Goal: Task Accomplishment & Management: Complete application form

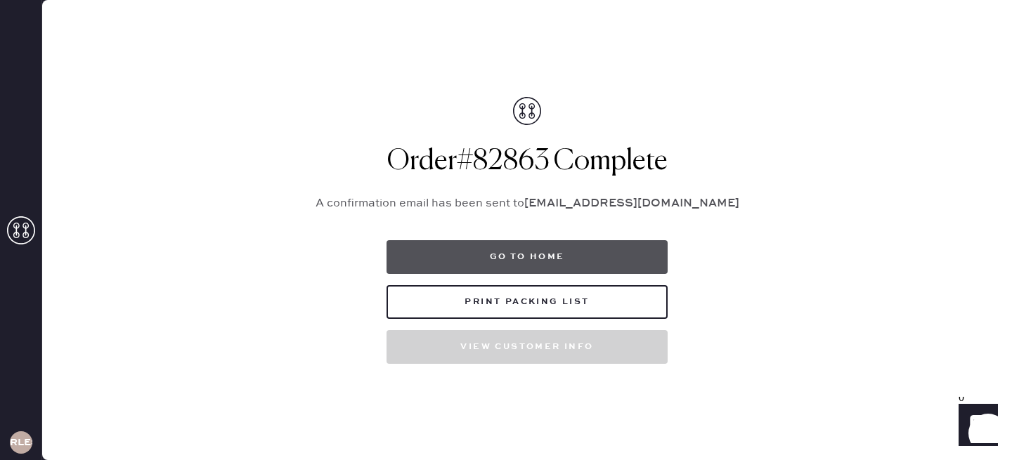
click at [546, 265] on button "Go to home" at bounding box center [527, 257] width 281 height 34
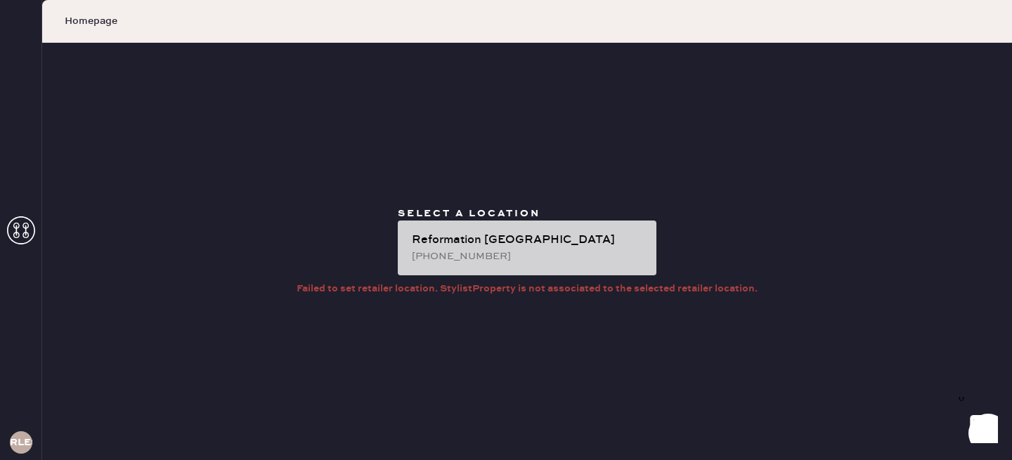
click at [527, 257] on div "[PHONE_NUMBER]" at bounding box center [528, 256] width 233 height 15
click at [486, 254] on div "[PHONE_NUMBER]" at bounding box center [528, 256] width 233 height 15
click at [560, 228] on div "Reformation [GEOGRAPHIC_DATA] [PHONE_NUMBER]" at bounding box center [527, 248] width 259 height 55
click at [513, 233] on div "Reformation [GEOGRAPHIC_DATA]" at bounding box center [528, 240] width 233 height 17
click at [470, 272] on div "Reformation [GEOGRAPHIC_DATA] [PHONE_NUMBER]" at bounding box center [527, 248] width 259 height 55
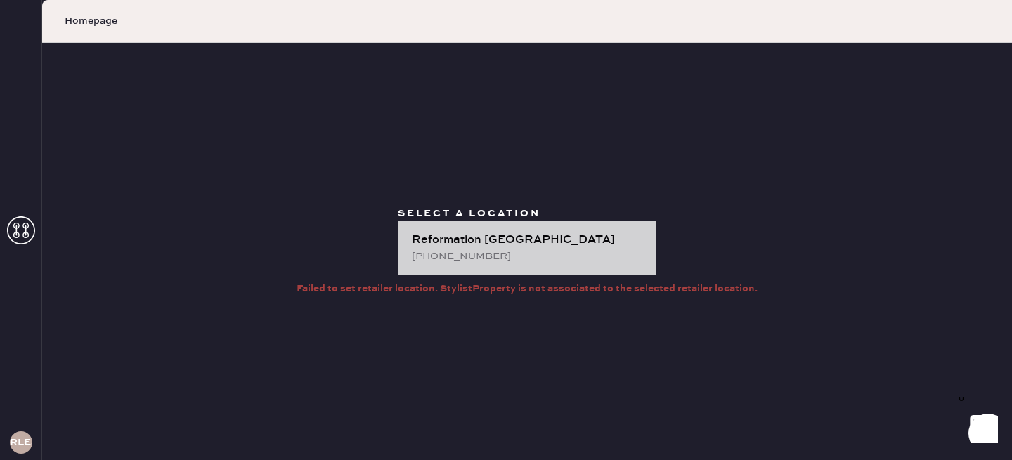
click at [470, 272] on div "Reformation [GEOGRAPHIC_DATA] [PHONE_NUMBER]" at bounding box center [527, 248] width 259 height 55
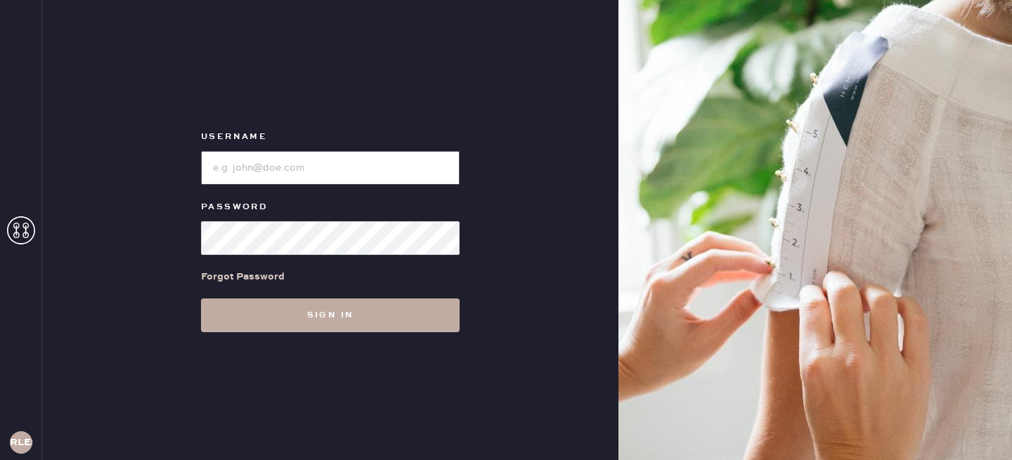
type input "reformationlowereastside"
click at [259, 327] on button "Sign in" at bounding box center [330, 316] width 259 height 34
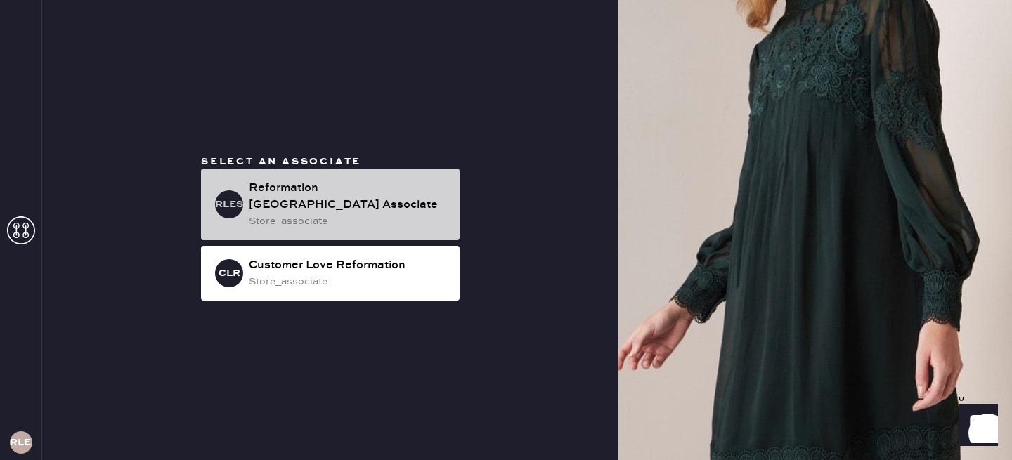
click at [397, 195] on div "Reformation Lower East Side Associate" at bounding box center [349, 197] width 200 height 34
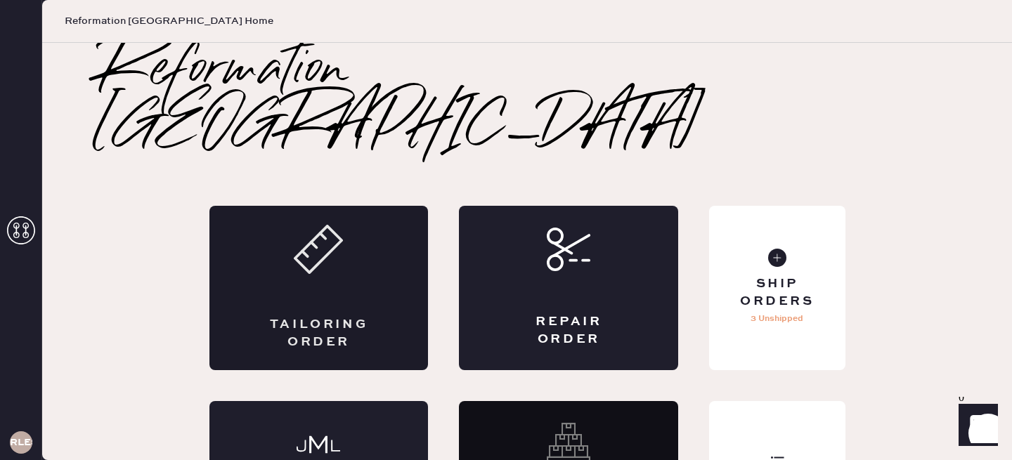
scroll to position [37, 0]
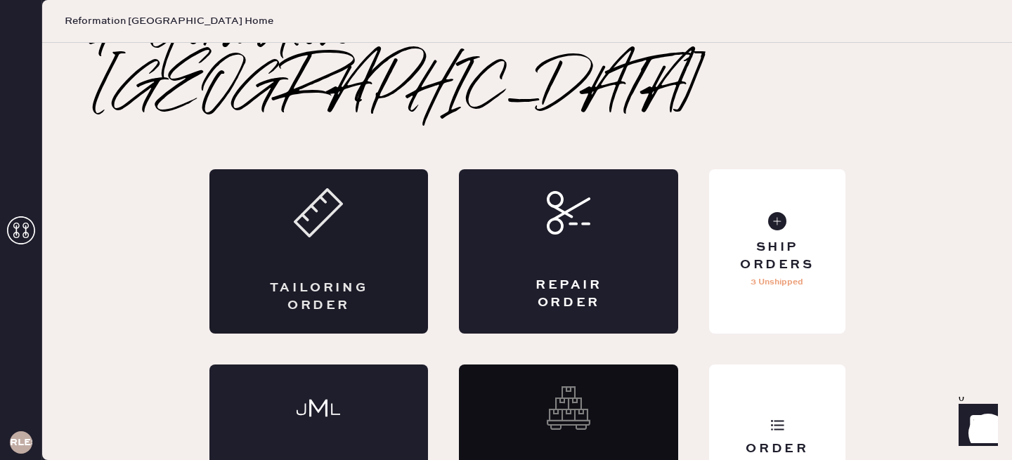
click at [327, 280] on div "Tailoring Order" at bounding box center [319, 297] width 107 height 35
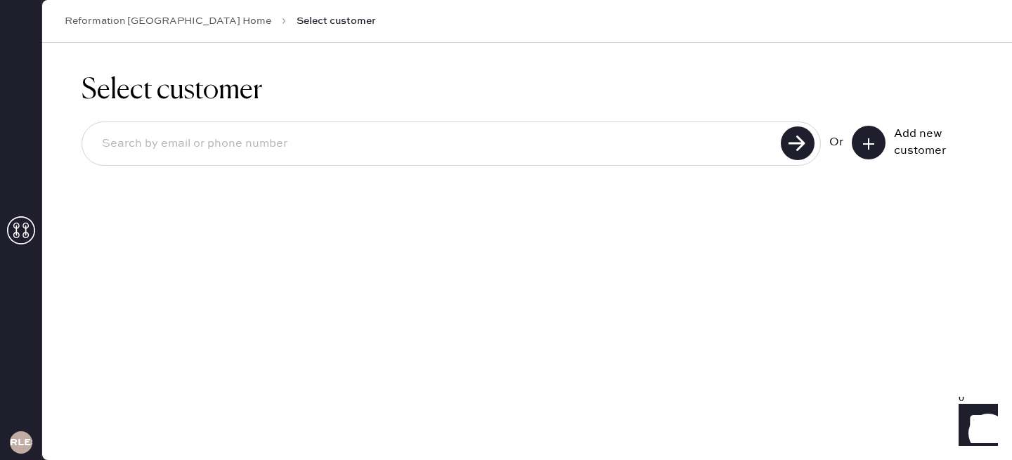
click at [333, 153] on input at bounding box center [434, 144] width 686 height 32
click at [874, 148] on icon at bounding box center [869, 144] width 14 height 14
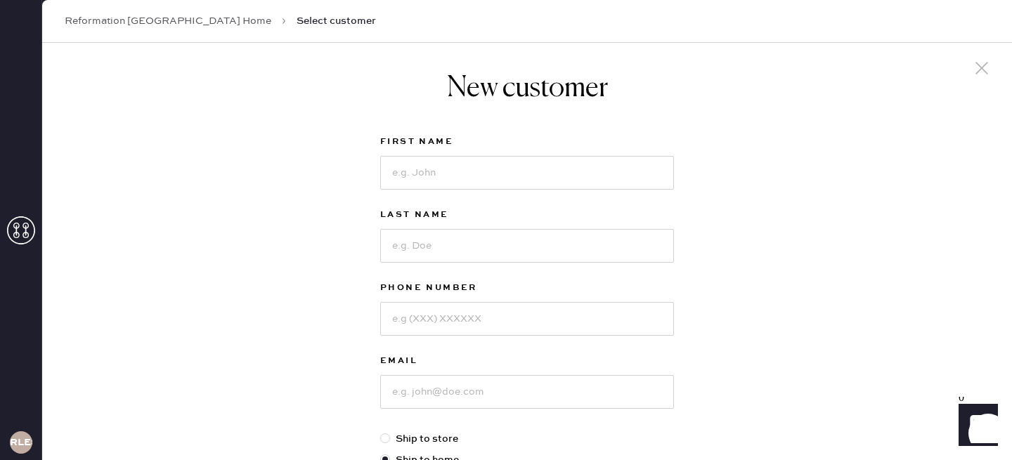
scroll to position [4, 0]
click at [524, 168] on input at bounding box center [527, 174] width 294 height 34
type input "Courtney"
click at [474, 269] on div "Last Name" at bounding box center [527, 243] width 294 height 73
click at [455, 253] on input at bounding box center [527, 247] width 294 height 34
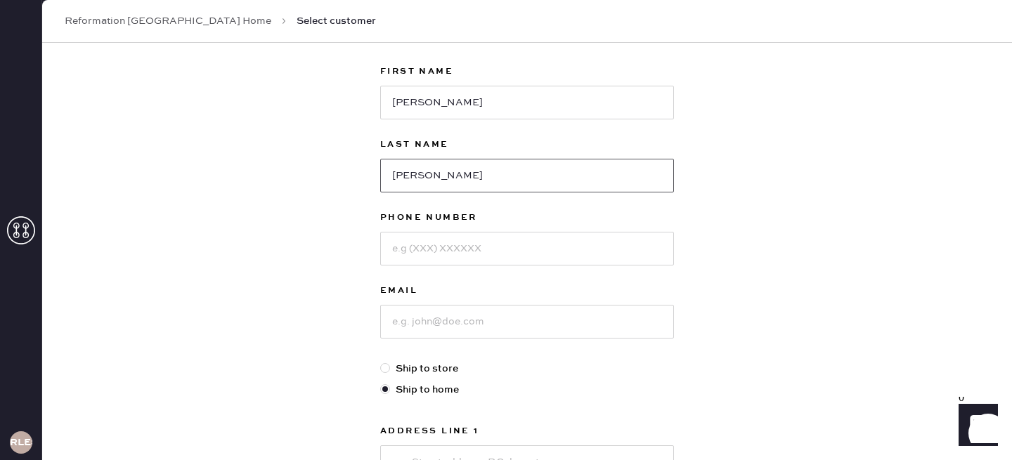
scroll to position [81, 0]
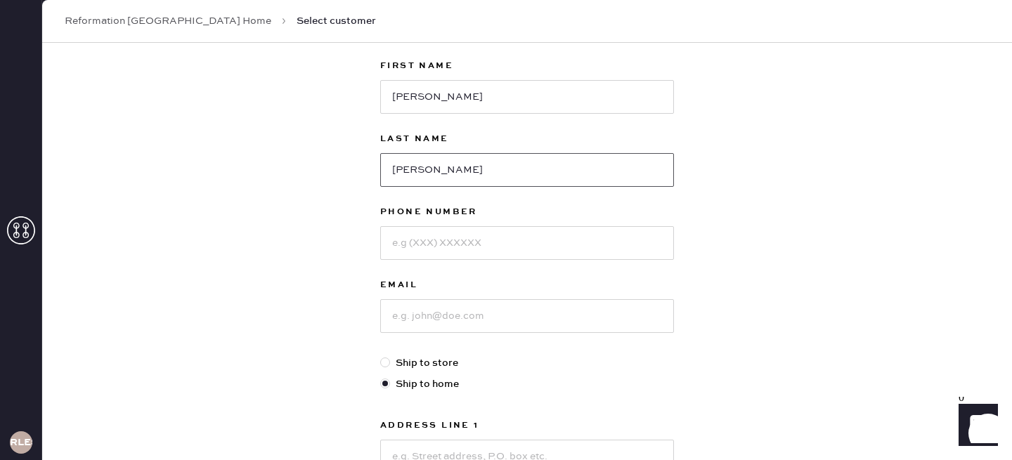
type input "Chan"
click at [433, 252] on input at bounding box center [527, 243] width 294 height 34
type input "6268020820"
click at [427, 333] on div "Email" at bounding box center [527, 316] width 294 height 79
click at [422, 319] on input at bounding box center [527, 316] width 294 height 34
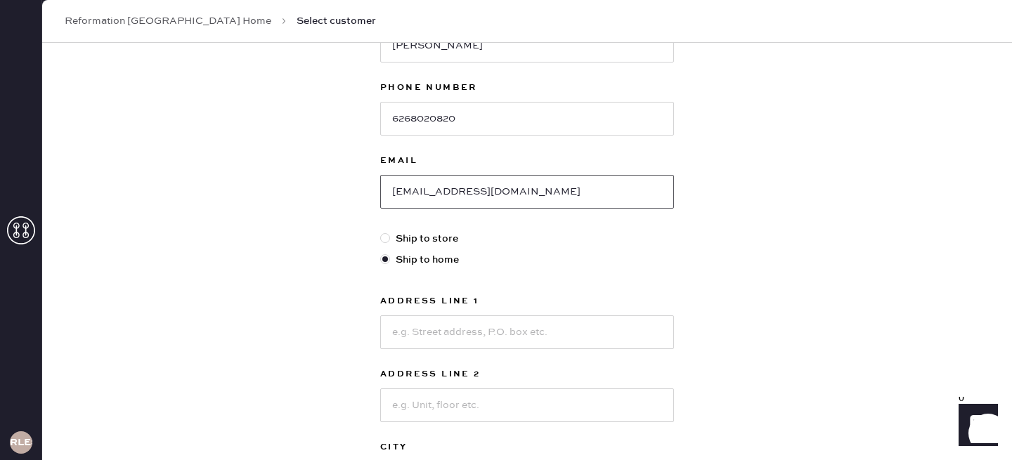
scroll to position [208, 0]
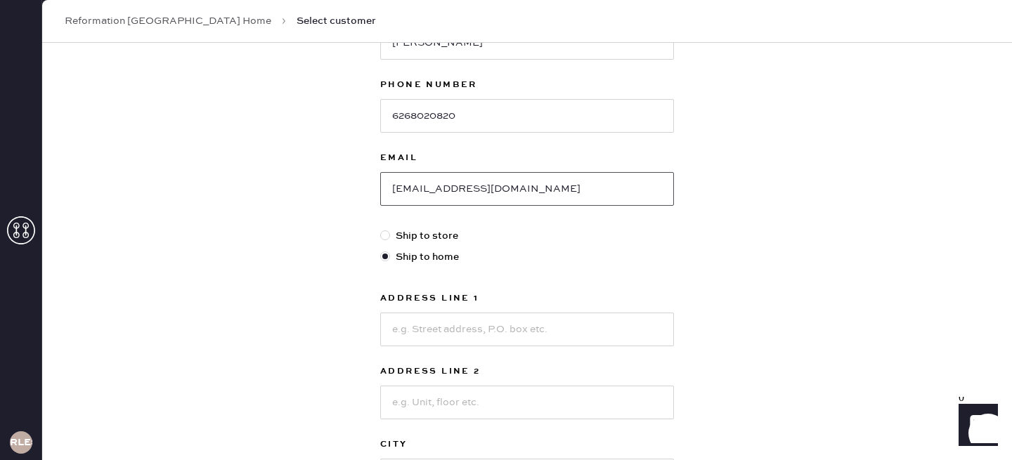
type input "courtneychann@gmail.com"
click at [420, 339] on input at bounding box center [527, 330] width 294 height 34
type input "520 W. 112th Street"
click at [435, 427] on div "Address Line 1 520 W. 112th Street Address Line 2 City State Select AK AL AR AZ…" at bounding box center [527, 427] width 294 height 275
click at [430, 406] on input at bounding box center [527, 403] width 294 height 34
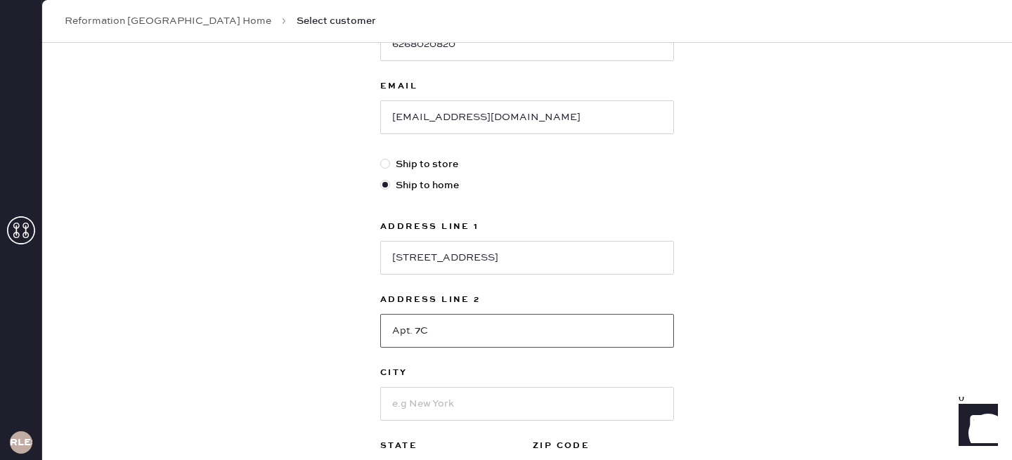
scroll to position [339, 0]
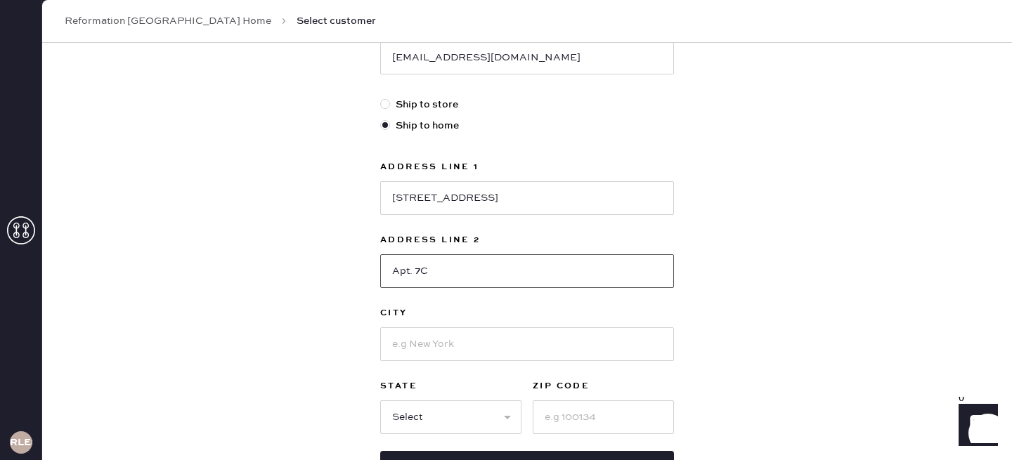
type input "Apt. 7C"
click at [434, 339] on input at bounding box center [527, 344] width 294 height 34
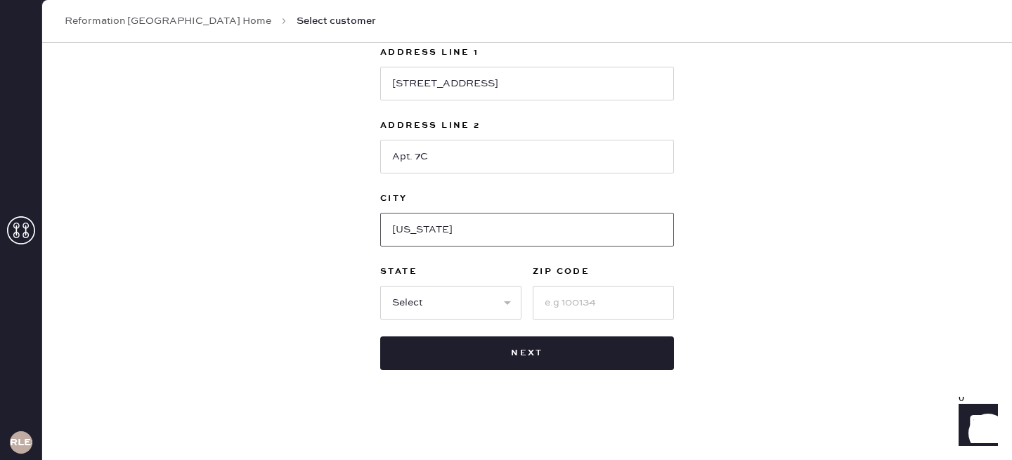
type input "New York"
click at [417, 303] on select "Select AK AL AR AZ CA CO CT DC DE FL GA HI IA ID IL IN KS KY LA MA MD ME MI MN …" at bounding box center [450, 303] width 141 height 34
select select "NY"
click at [380, 286] on select "Select AK AL AR AZ CA CO CT DC DE FL GA HI IA ID IL IN KS KY LA MA MD ME MI MN …" at bounding box center [450, 303] width 141 height 34
click at [573, 307] on input at bounding box center [603, 303] width 141 height 34
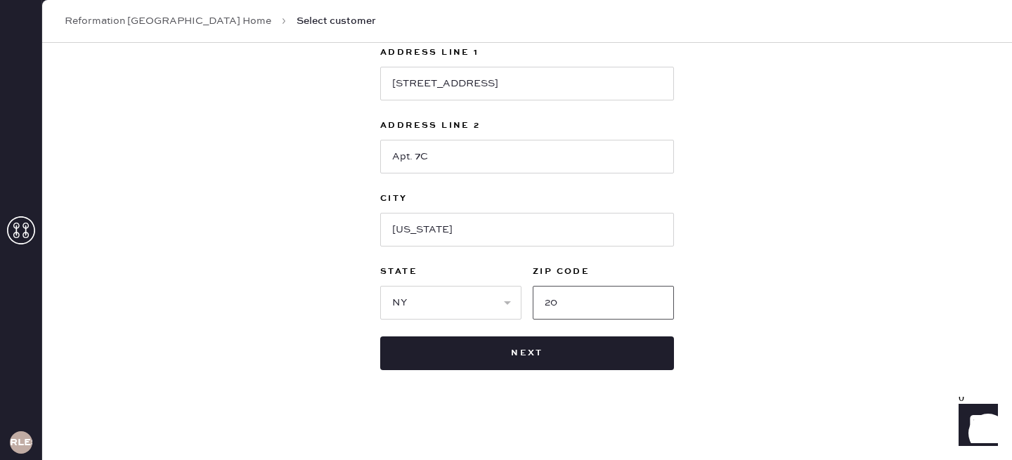
type input "2"
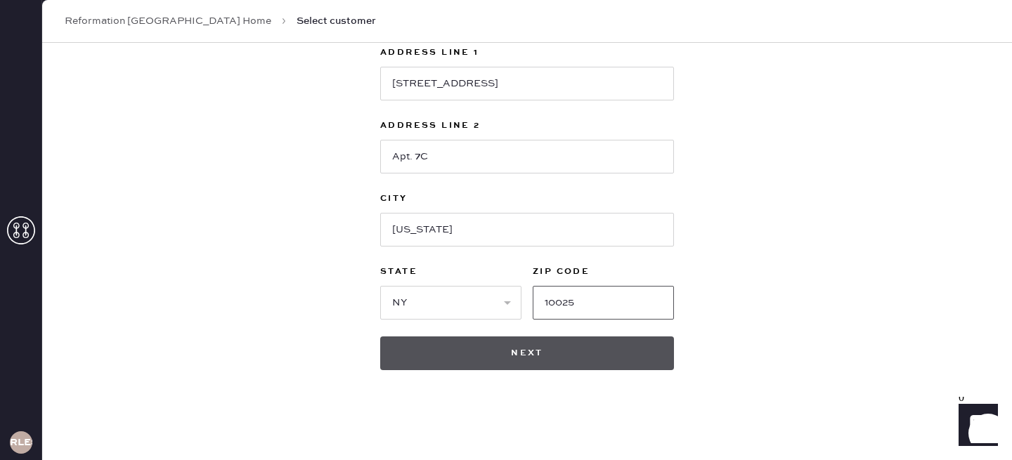
type input "10025"
click at [536, 354] on button "Next" at bounding box center [527, 354] width 294 height 34
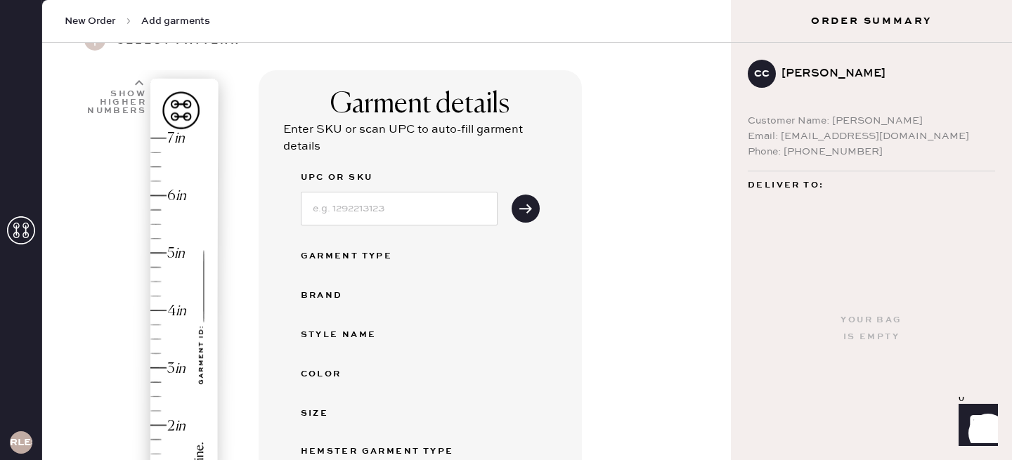
scroll to position [72, 0]
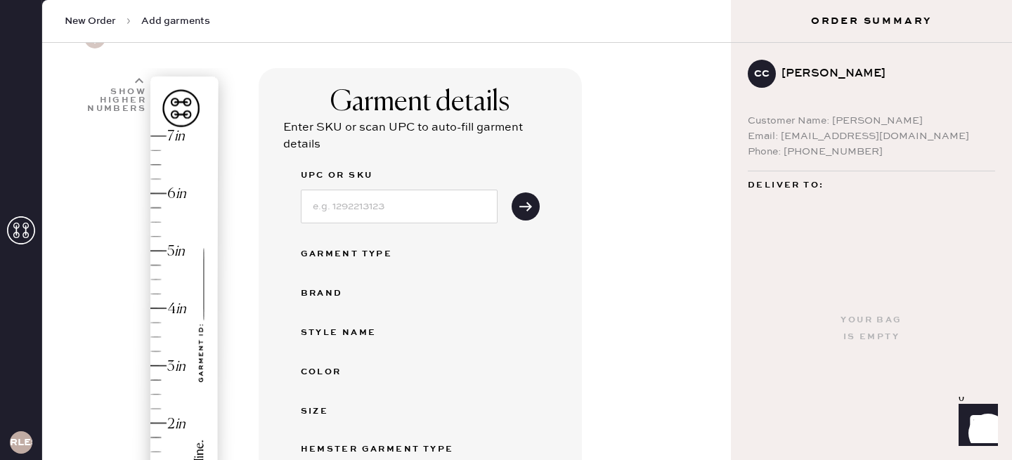
click at [367, 252] on div "Garment Type" at bounding box center [357, 254] width 112 height 17
click at [519, 202] on icon "submit" at bounding box center [526, 207] width 14 height 14
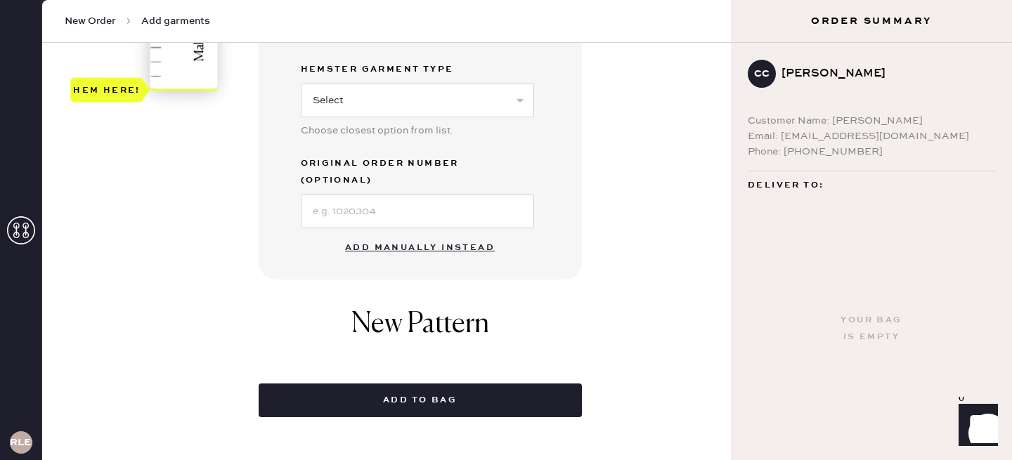
scroll to position [536, 0]
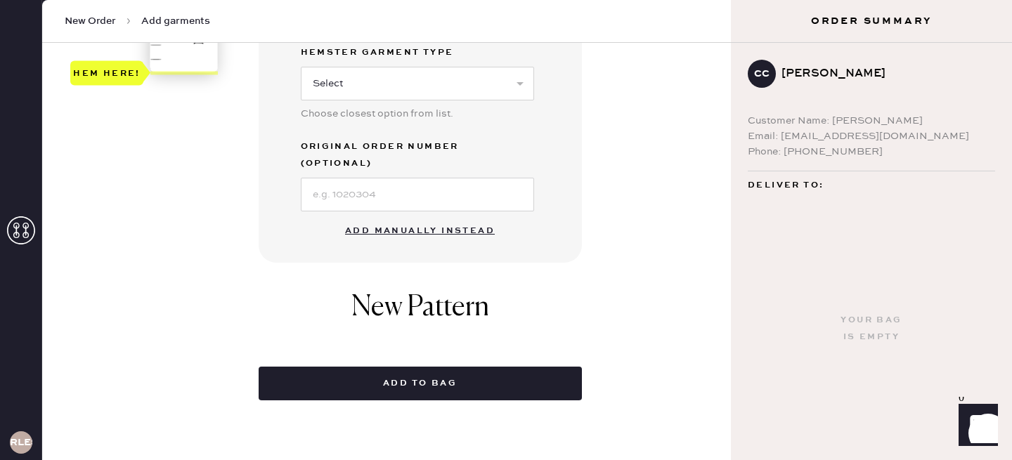
click at [462, 217] on button "Add manually instead" at bounding box center [420, 231] width 167 height 28
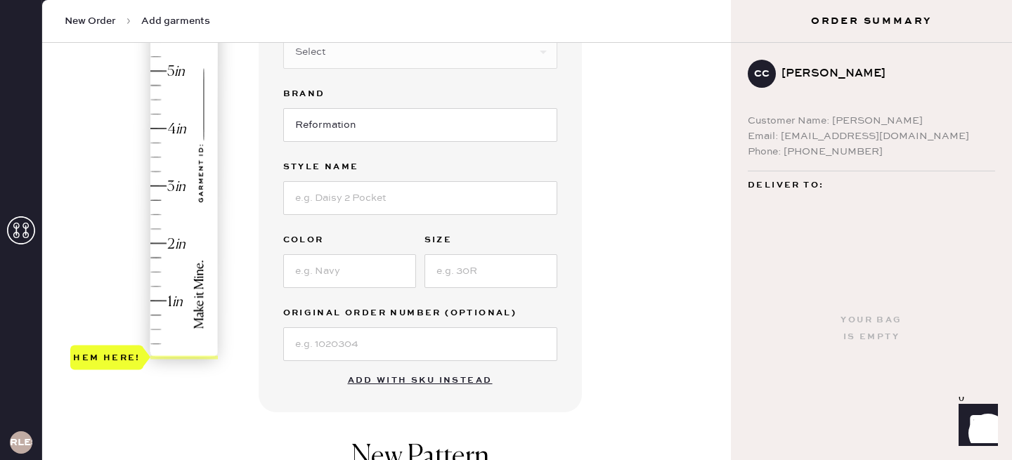
scroll to position [22, 0]
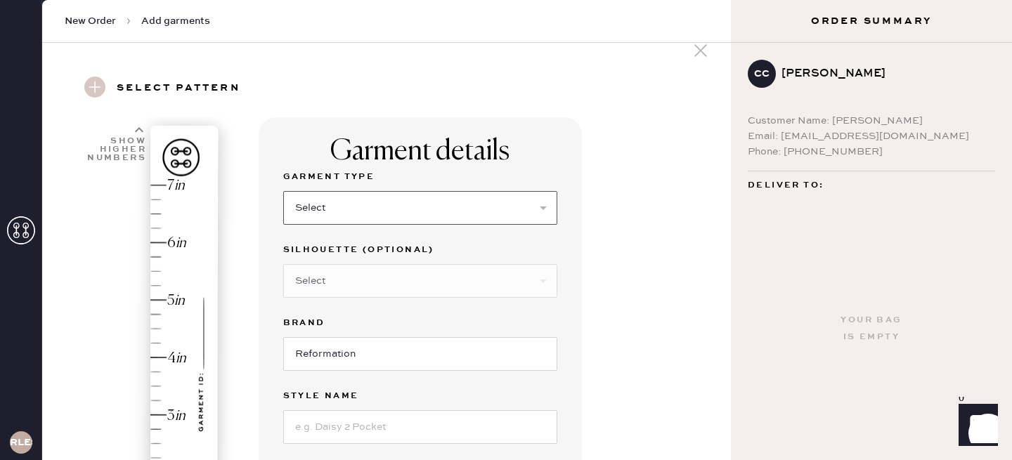
click at [434, 212] on select "Select Basic Skirt Jeans Leggings Pants Shorts Basic Sleeved Dress Basic Sleeve…" at bounding box center [420, 208] width 274 height 34
select select "2"
click at [283, 191] on select "Select Basic Skirt Jeans Leggings Pants Shorts Basic Sleeved Dress Basic Sleeve…" at bounding box center [420, 208] width 274 height 34
click at [391, 283] on select "Select Shorts Cropped Flare Boot Cut Straight Skinny Other" at bounding box center [420, 281] width 274 height 34
select select "6"
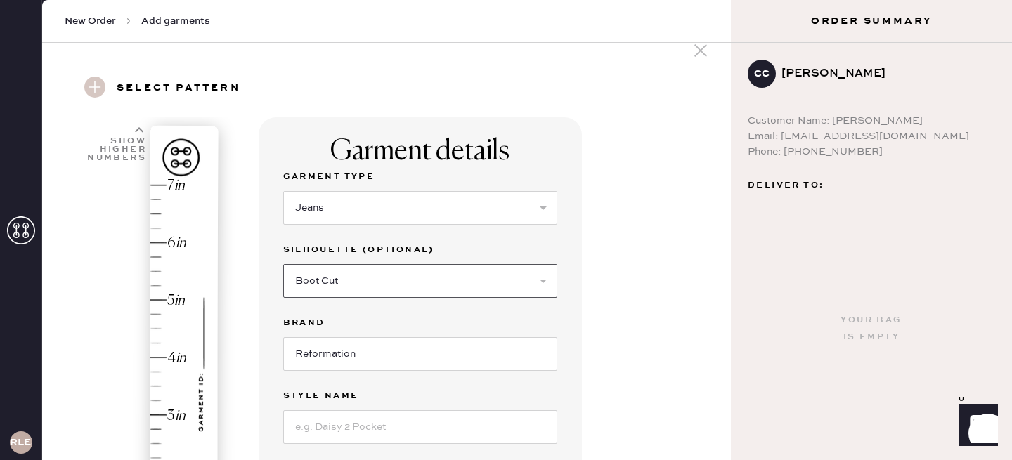
click at [283, 264] on select "Select Shorts Cropped Flare Boot Cut Straight Skinny Other" at bounding box center [420, 281] width 274 height 34
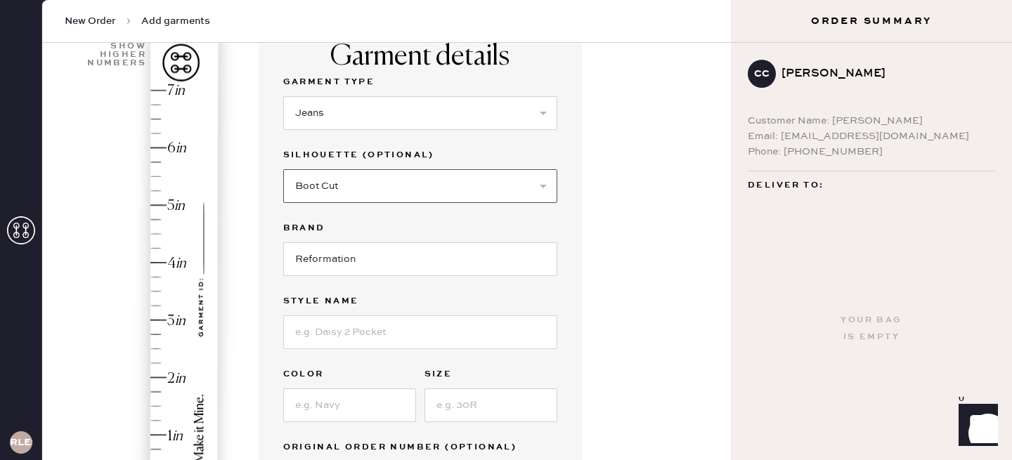
scroll to position [155, 0]
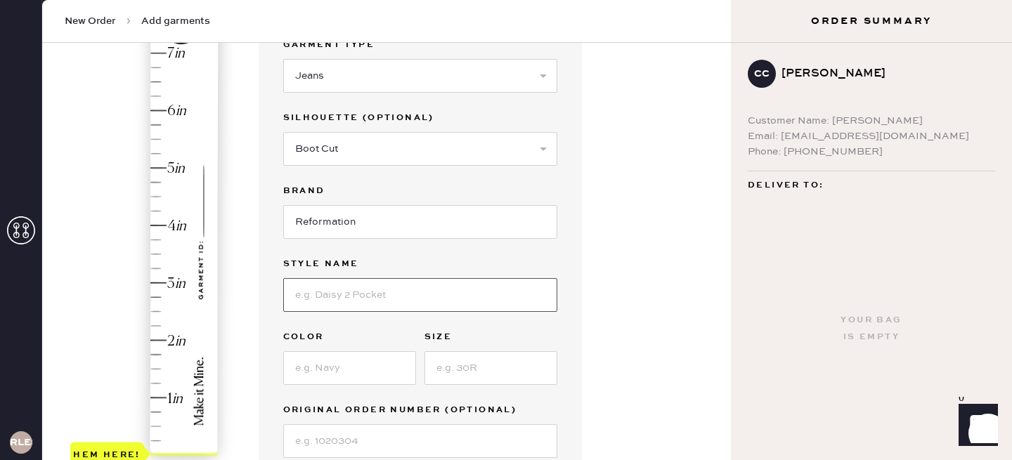
click at [372, 297] on input at bounding box center [420, 295] width 274 height 34
type input "Cary Lowrise Wide Leg Jeans"
click at [368, 372] on input at bounding box center [349, 368] width 133 height 34
type input "Cleary"
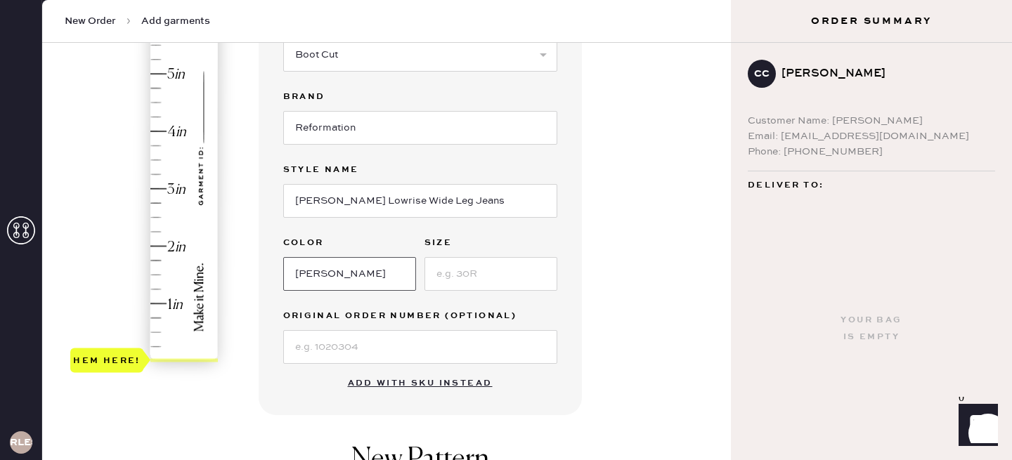
scroll to position [248, 0]
click at [469, 288] on input at bounding box center [490, 275] width 133 height 34
type input "27"
click at [345, 355] on input at bounding box center [420, 348] width 274 height 34
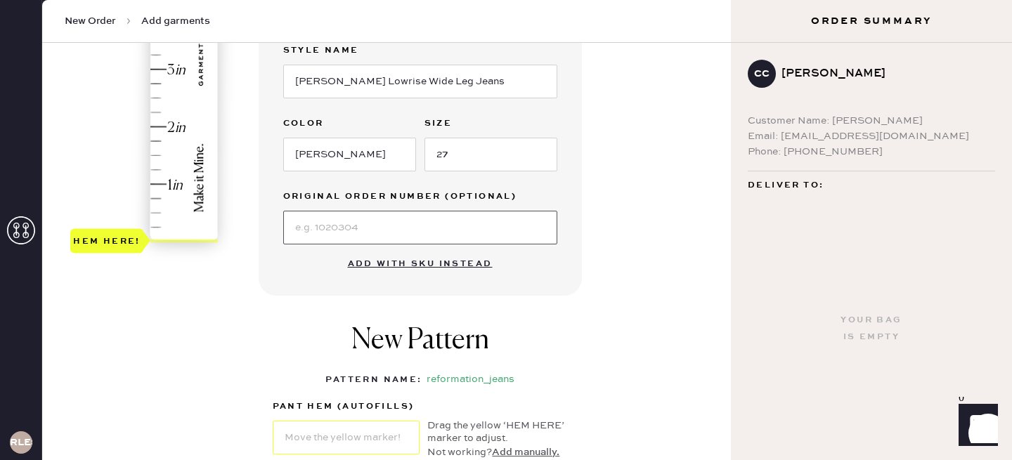
scroll to position [378, 0]
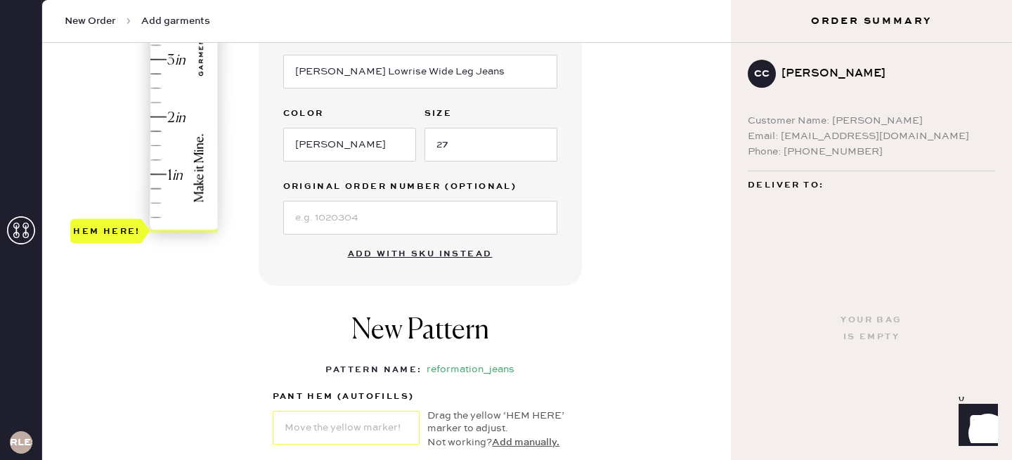
click at [630, 313] on div "Garment details Garment Type Select Basic Skirt Jeans Leggings Pants Shorts Bas…" at bounding box center [490, 161] width 462 height 798
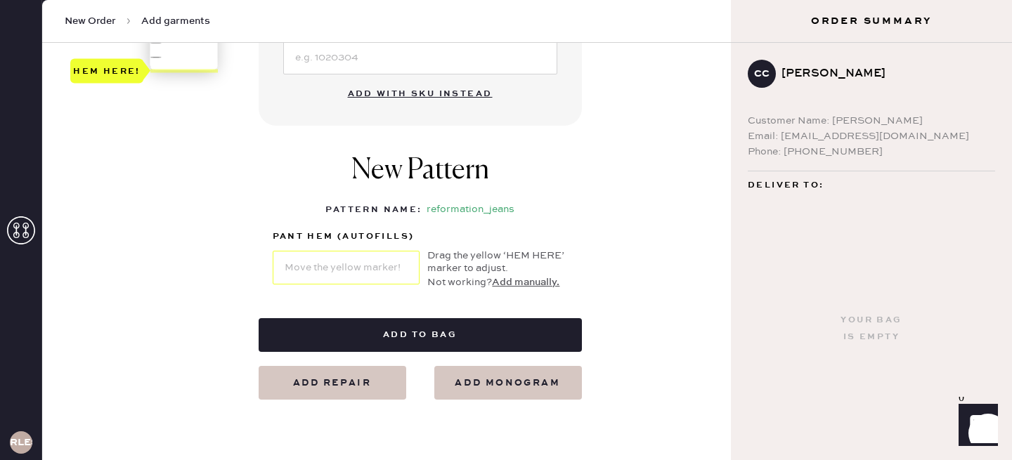
scroll to position [565, 0]
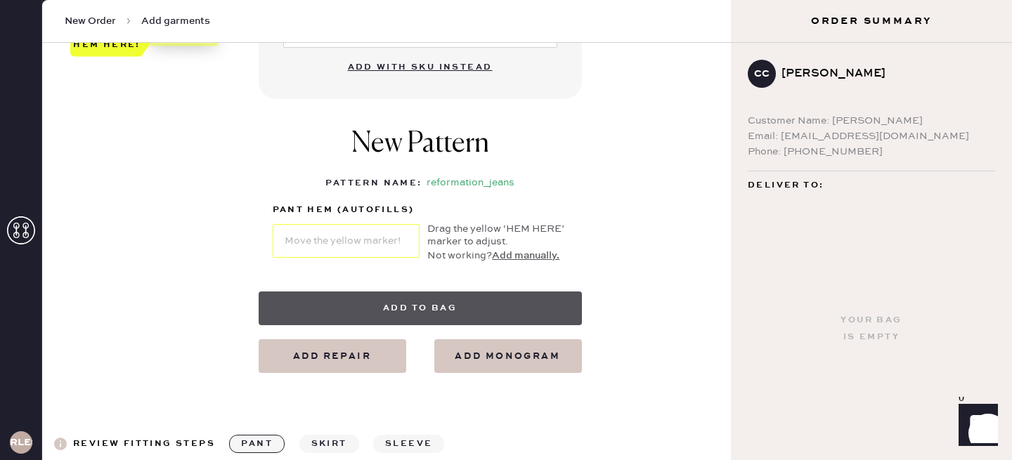
click at [411, 305] on button "Add to bag" at bounding box center [420, 309] width 323 height 34
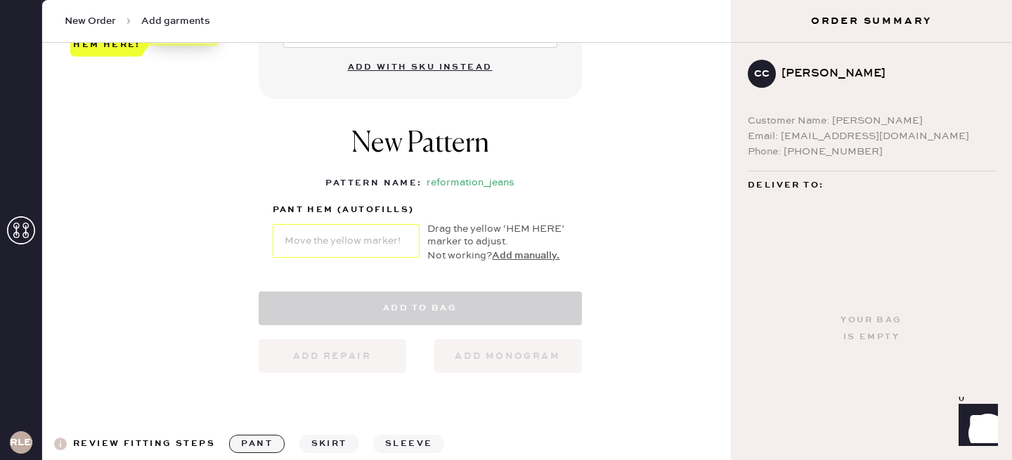
select select "2"
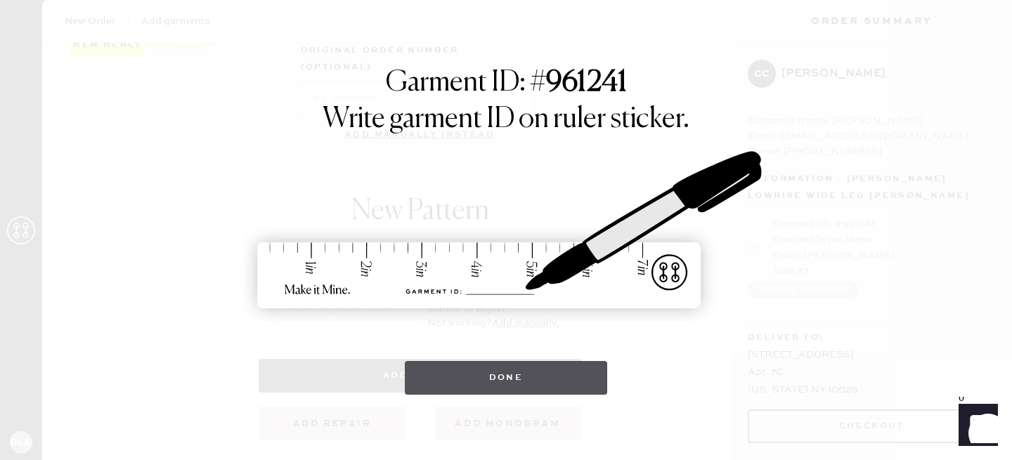
click at [486, 376] on button "Done" at bounding box center [506, 378] width 203 height 34
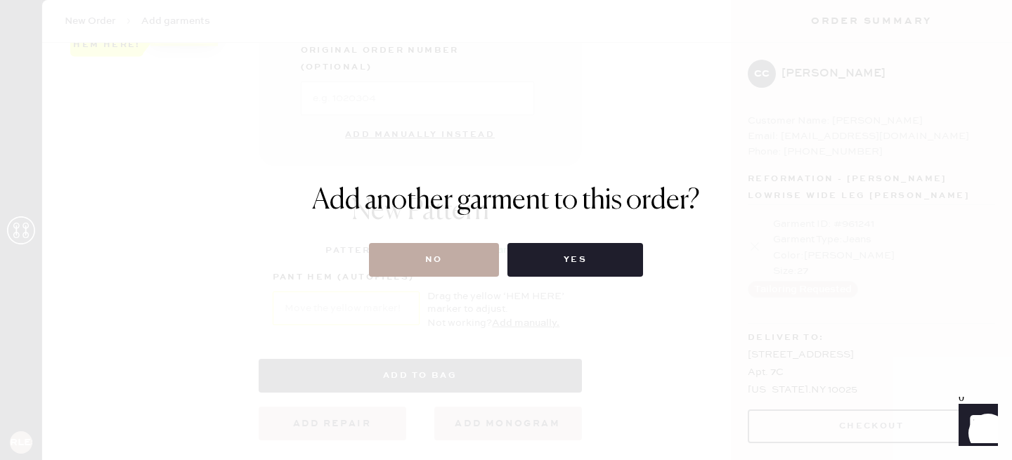
click at [465, 264] on button "No" at bounding box center [434, 260] width 130 height 34
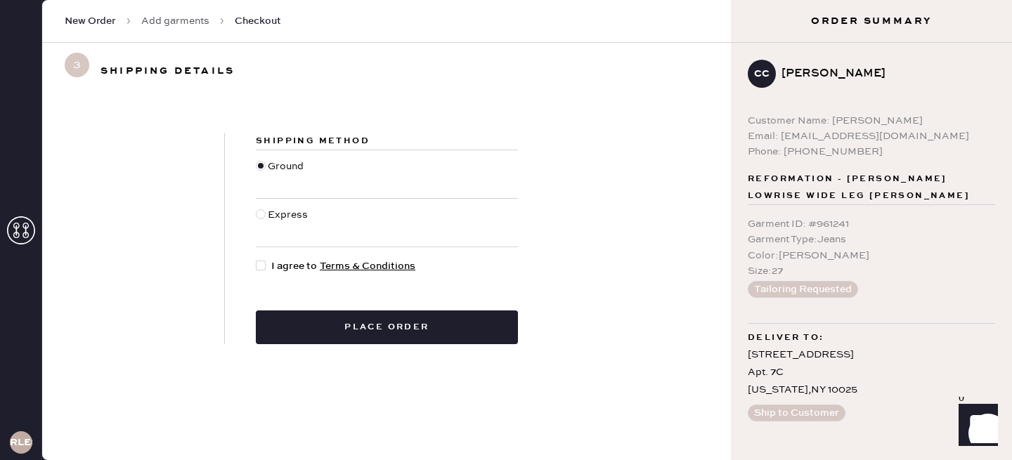
click at [257, 264] on div at bounding box center [261, 266] width 10 height 10
click at [257, 259] on input "I agree to Terms & Conditions" at bounding box center [256, 259] width 1 height 1
checkbox input "true"
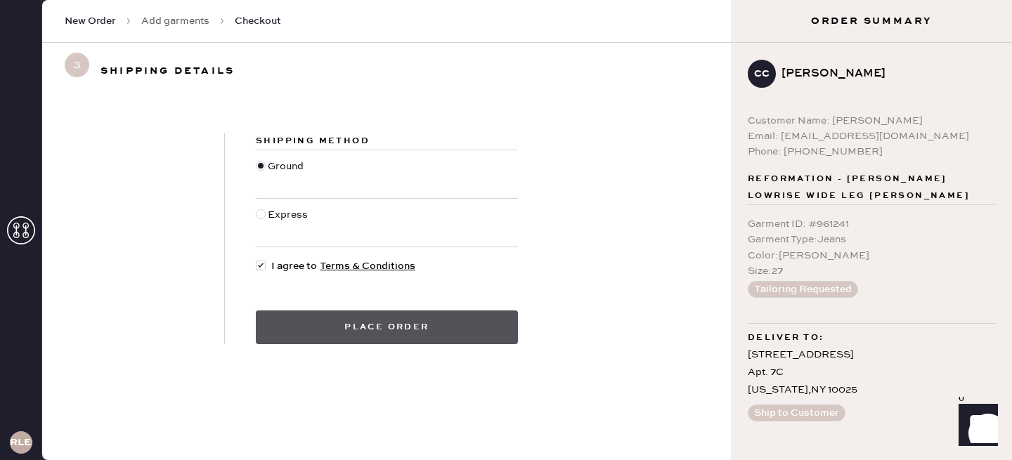
click at [311, 326] on button "Place order" at bounding box center [387, 328] width 262 height 34
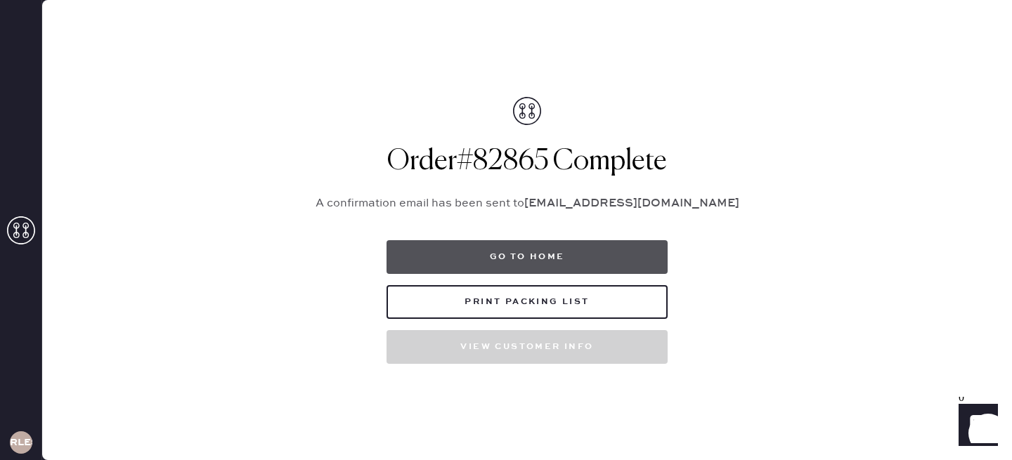
click at [545, 255] on button "Go to home" at bounding box center [527, 257] width 281 height 34
